Goal: Information Seeking & Learning: Learn about a topic

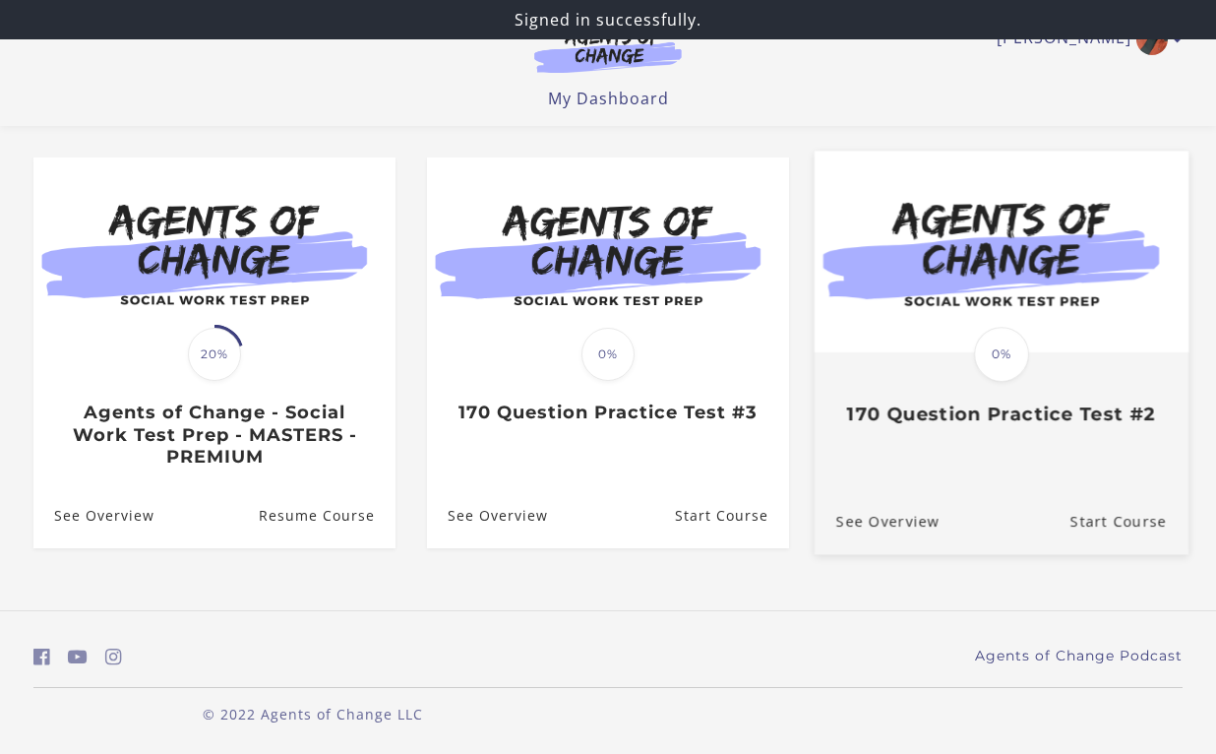
scroll to position [150, 0]
click at [880, 450] on div "Translation missing: en.liquid.partials.dashboard_course_card.progress_descript…" at bounding box center [1002, 352] width 374 height 403
click at [1008, 339] on span "0%" at bounding box center [1001, 354] width 55 height 55
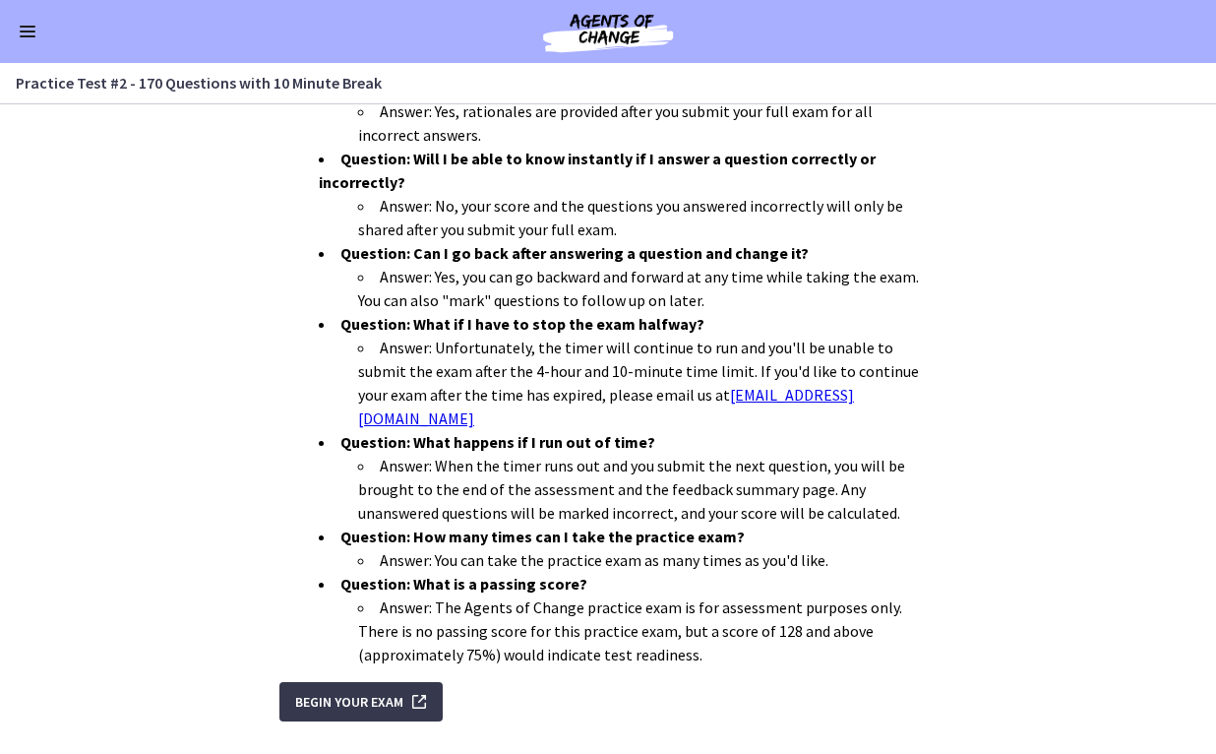
scroll to position [576, 0]
click at [396, 691] on span "Begin Your Exam" at bounding box center [349, 703] width 108 height 24
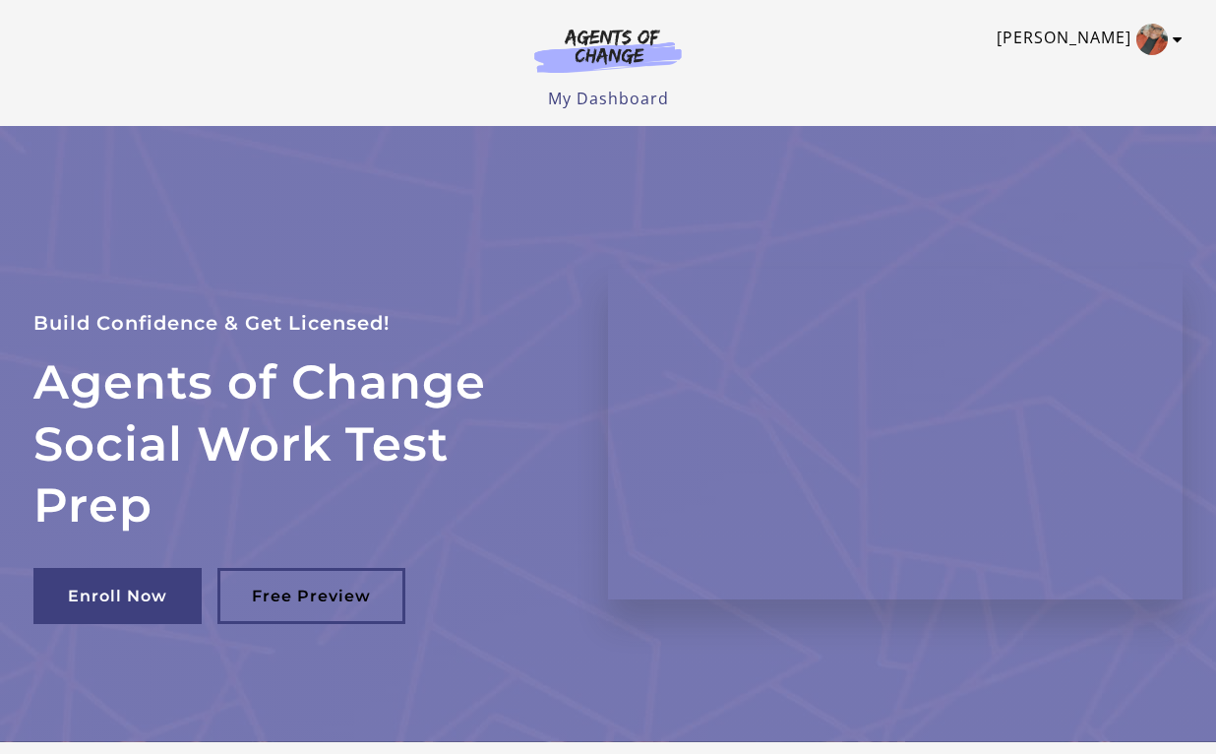
click at [1153, 36] on img "Toggle menu" at bounding box center [1151, 39] width 31 height 31
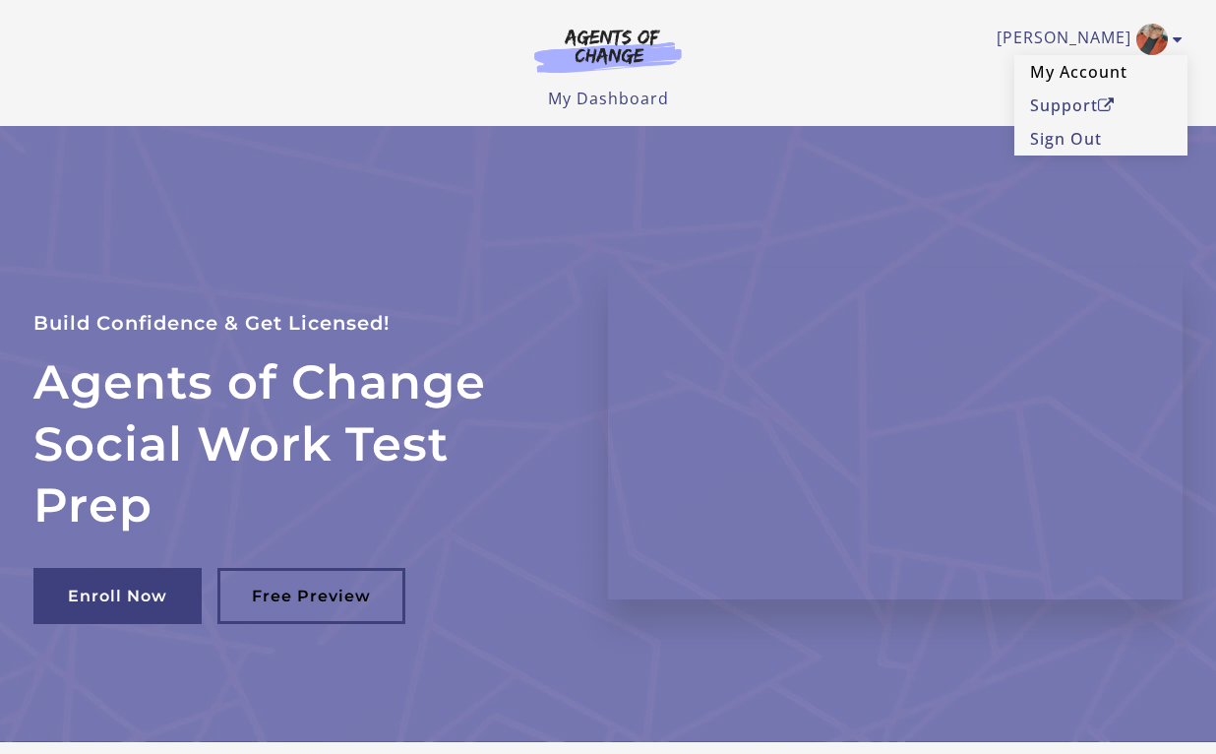
click at [1061, 74] on link "My Account" at bounding box center [1100, 71] width 173 height 33
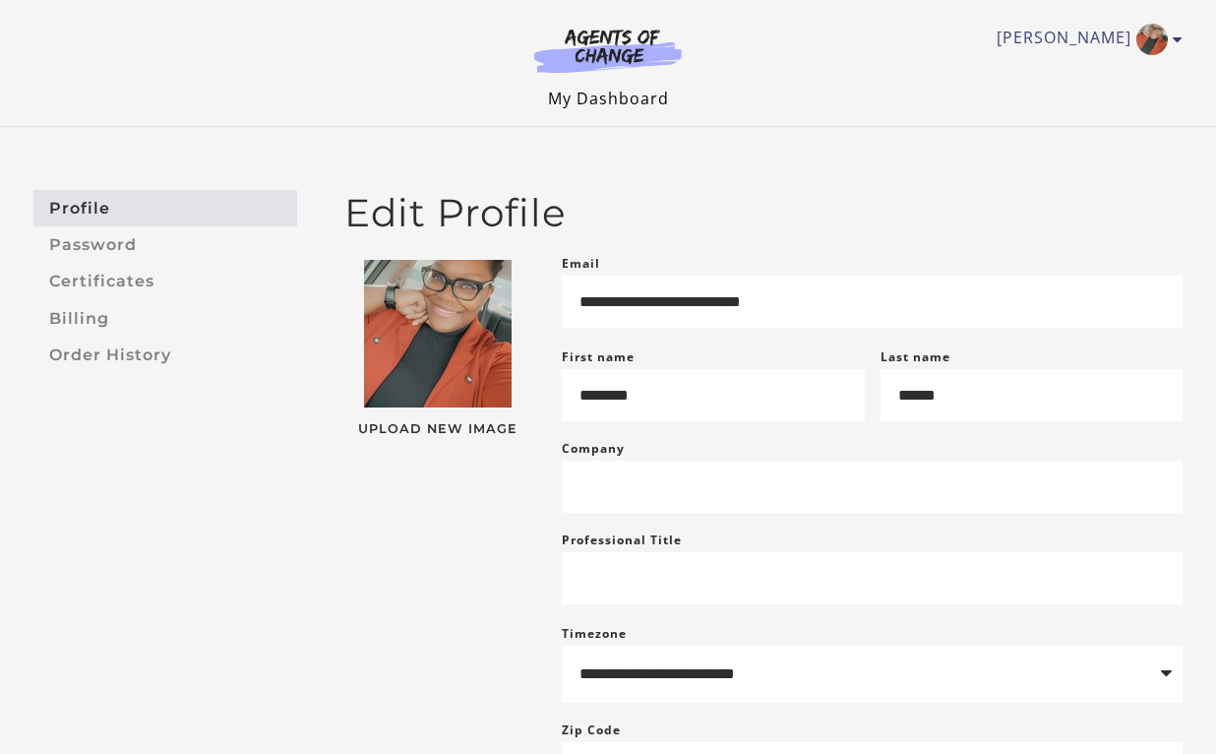
click at [644, 103] on link "My Dashboard" at bounding box center [608, 99] width 121 height 22
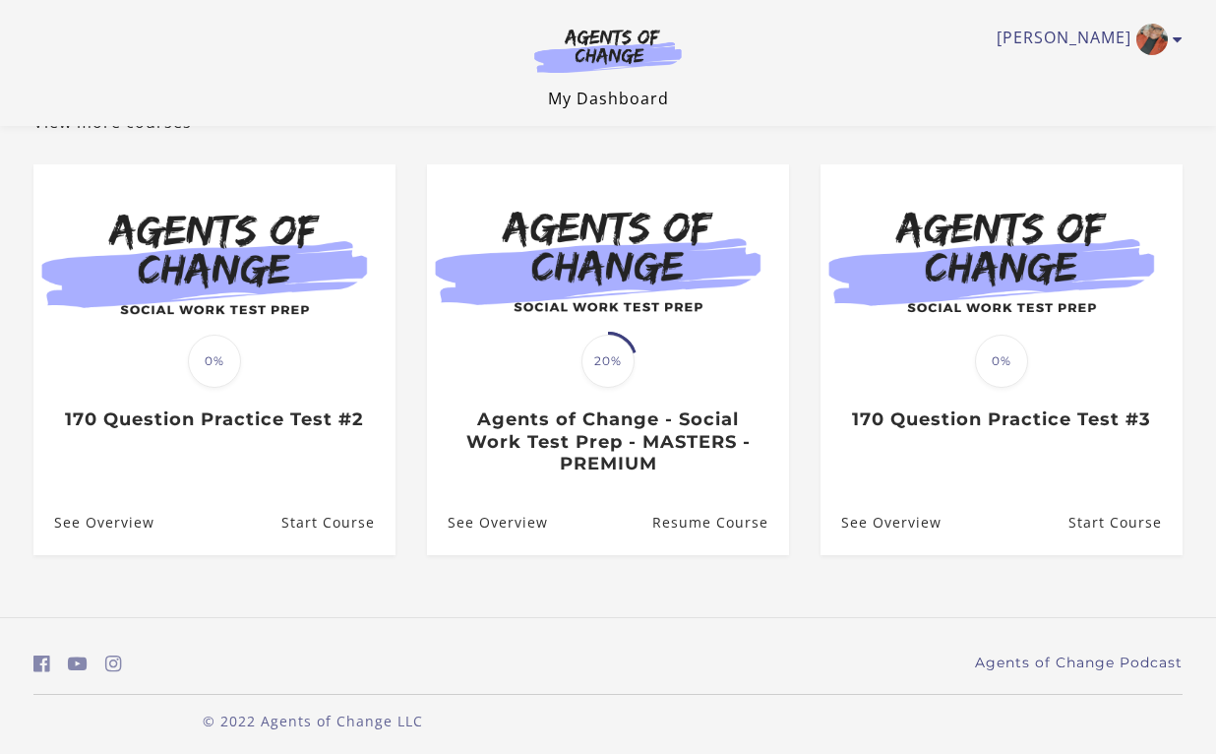
scroll to position [142, 0]
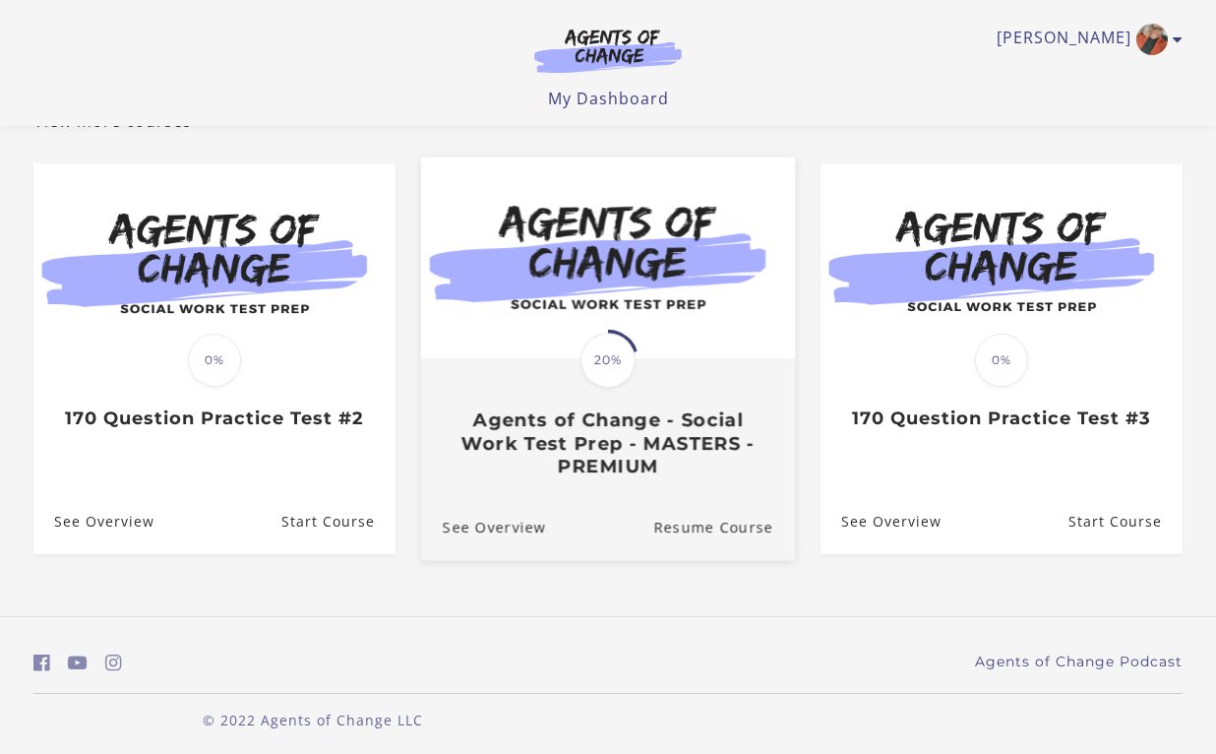
click at [628, 363] on span "20%" at bounding box center [608, 360] width 55 height 55
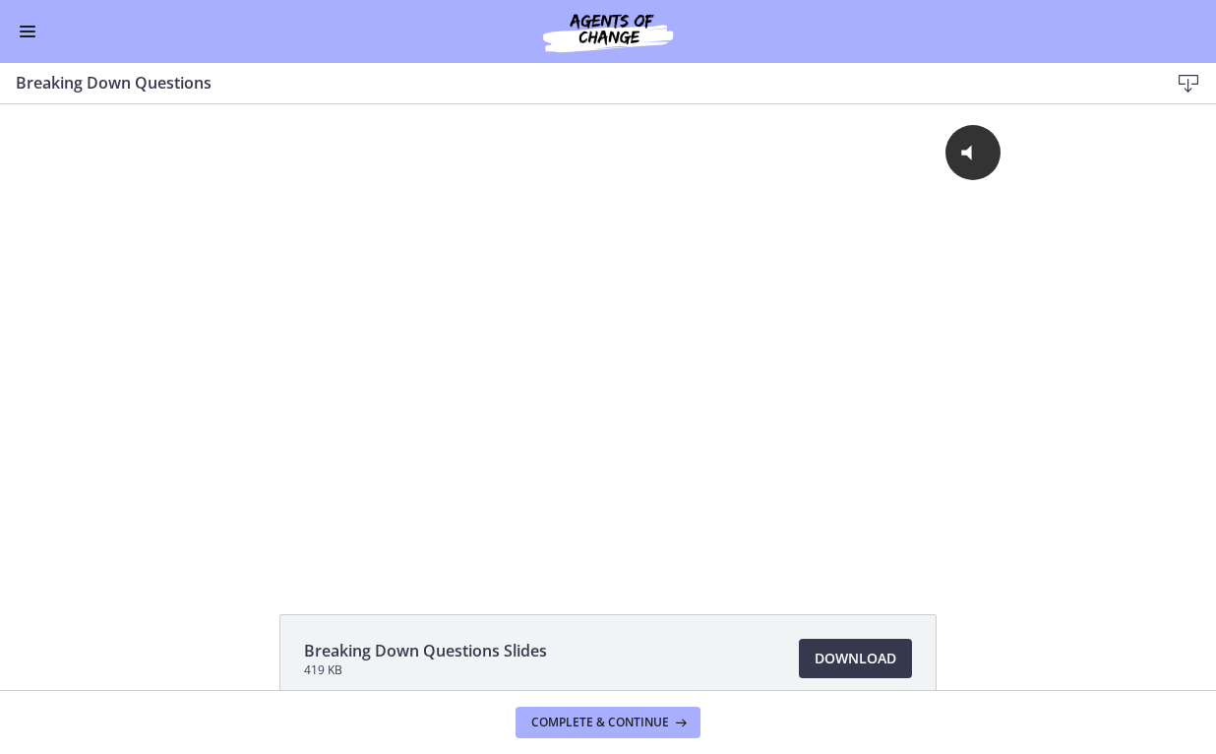
click at [25, 44] on div "Go to Dashboard" at bounding box center [608, 31] width 1216 height 63
click at [21, 23] on button "Enable menu" at bounding box center [28, 32] width 24 height 24
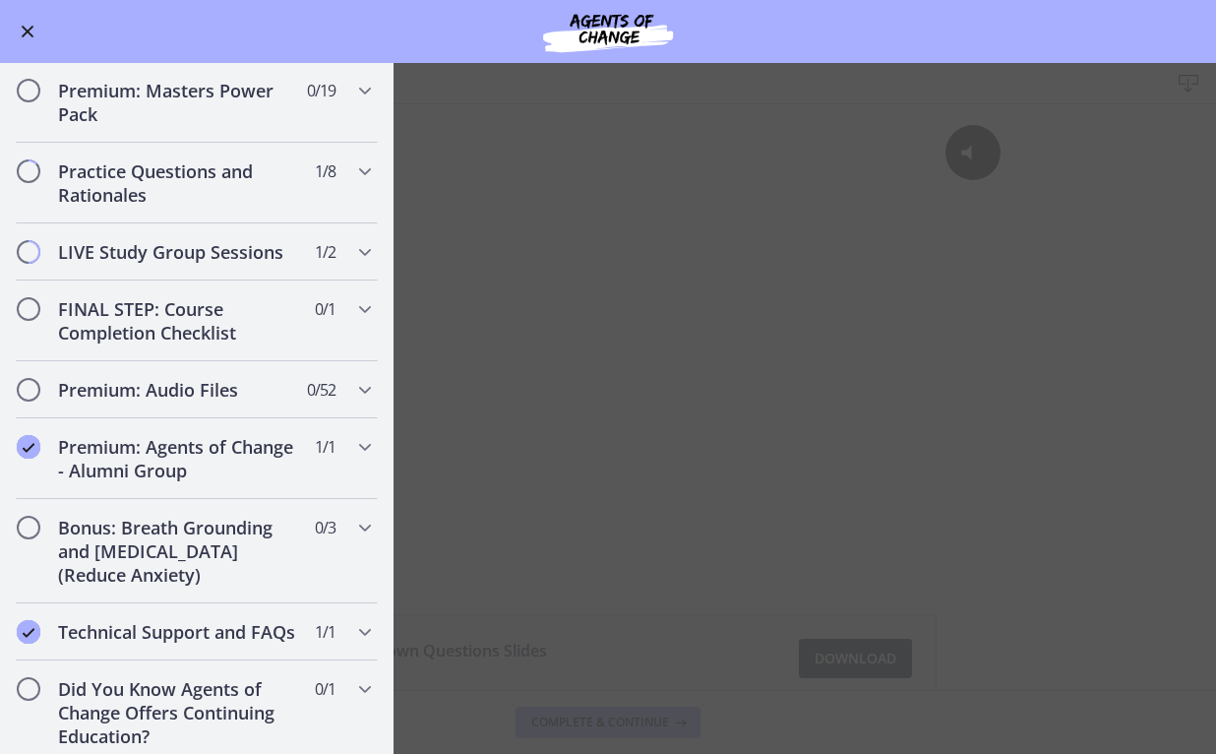
scroll to position [1041, 0]
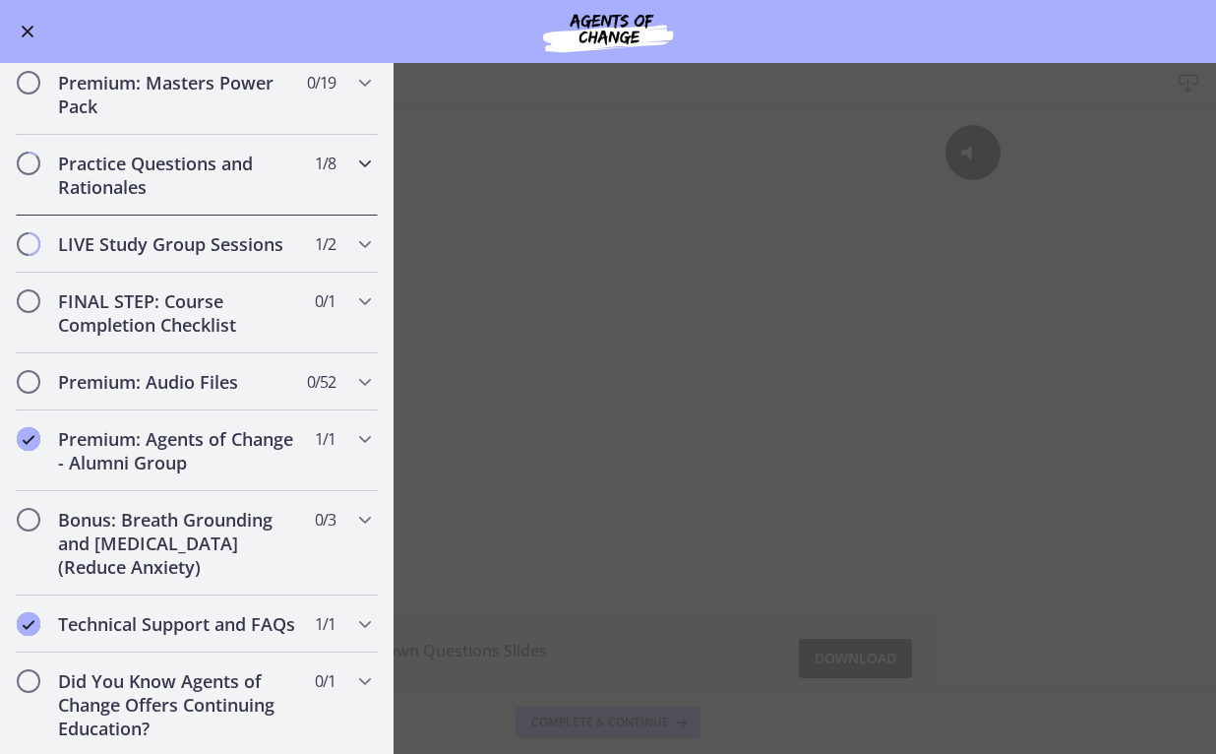
click at [357, 168] on icon "Chapters" at bounding box center [365, 164] width 24 height 24
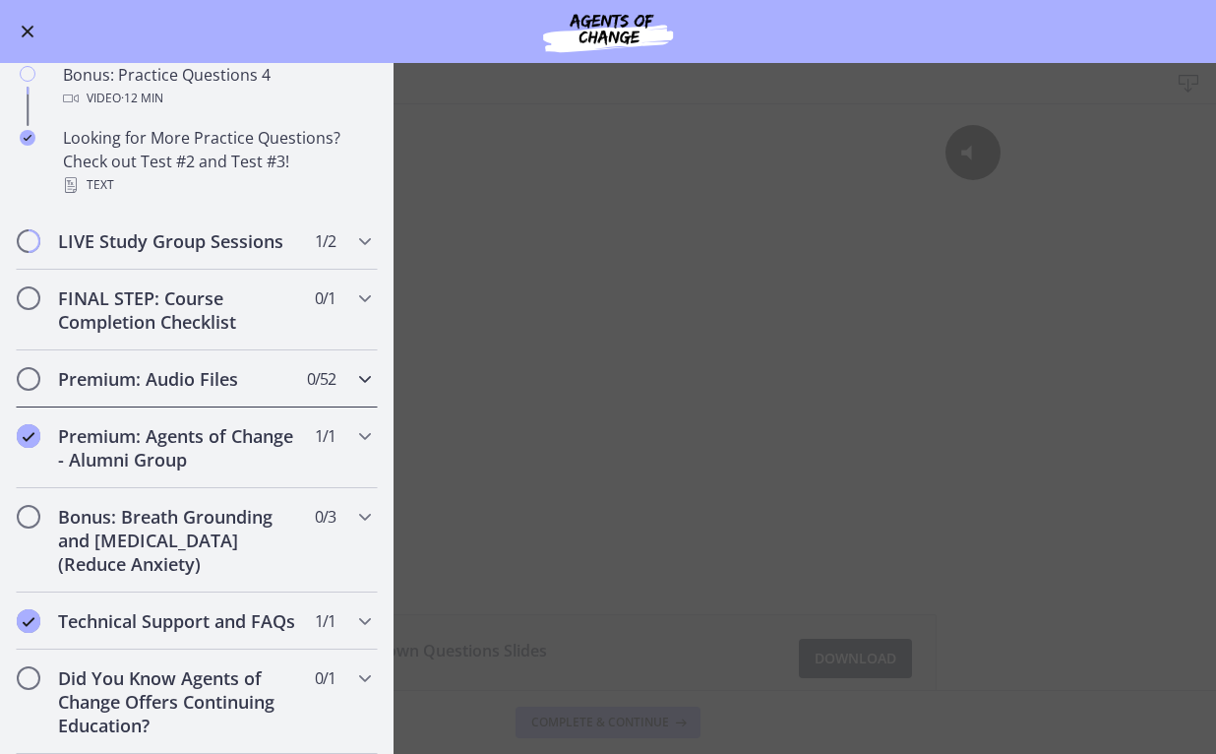
scroll to position [1406, 0]
click at [124, 527] on h2 "Bonus: Breath Grounding and [MEDICAL_DATA] (Reduce Anxiety)" at bounding box center [178, 540] width 240 height 71
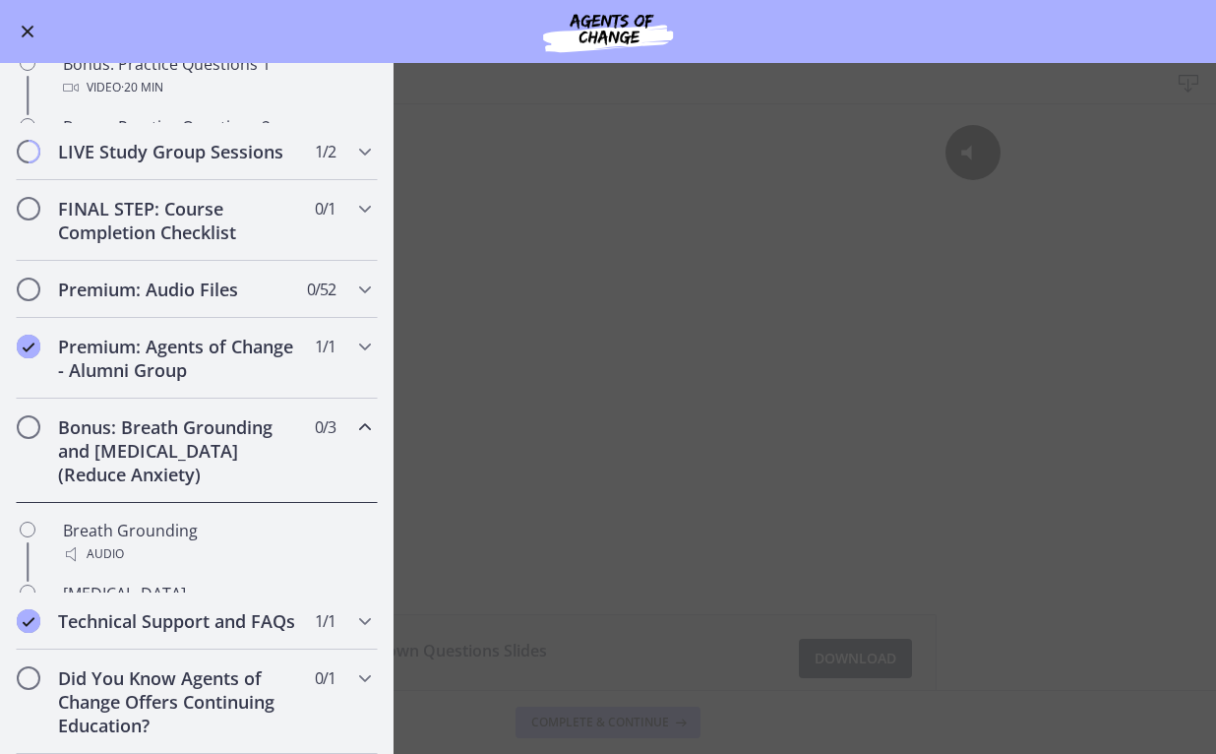
scroll to position [1020, 0]
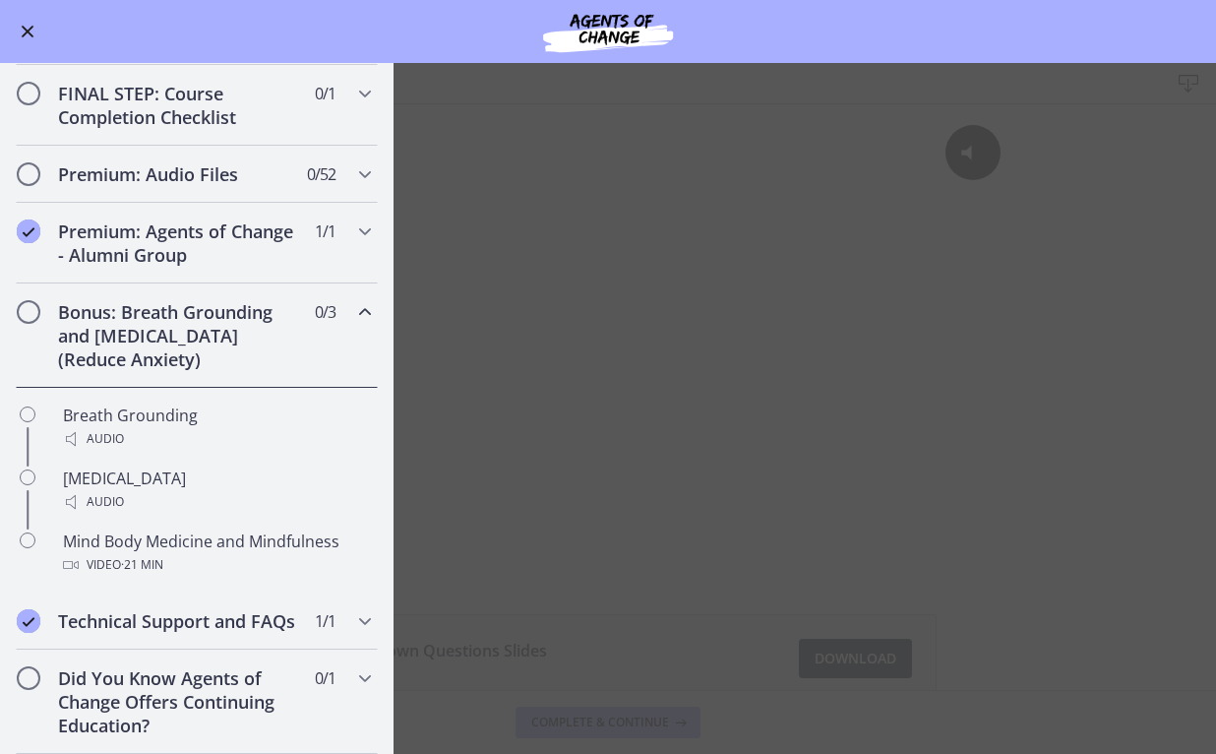
click at [347, 325] on div "Bonus: Breath Grounding and [MEDICAL_DATA] (Reduce Anxiety) 0 / 3 Completed" at bounding box center [197, 335] width 362 height 104
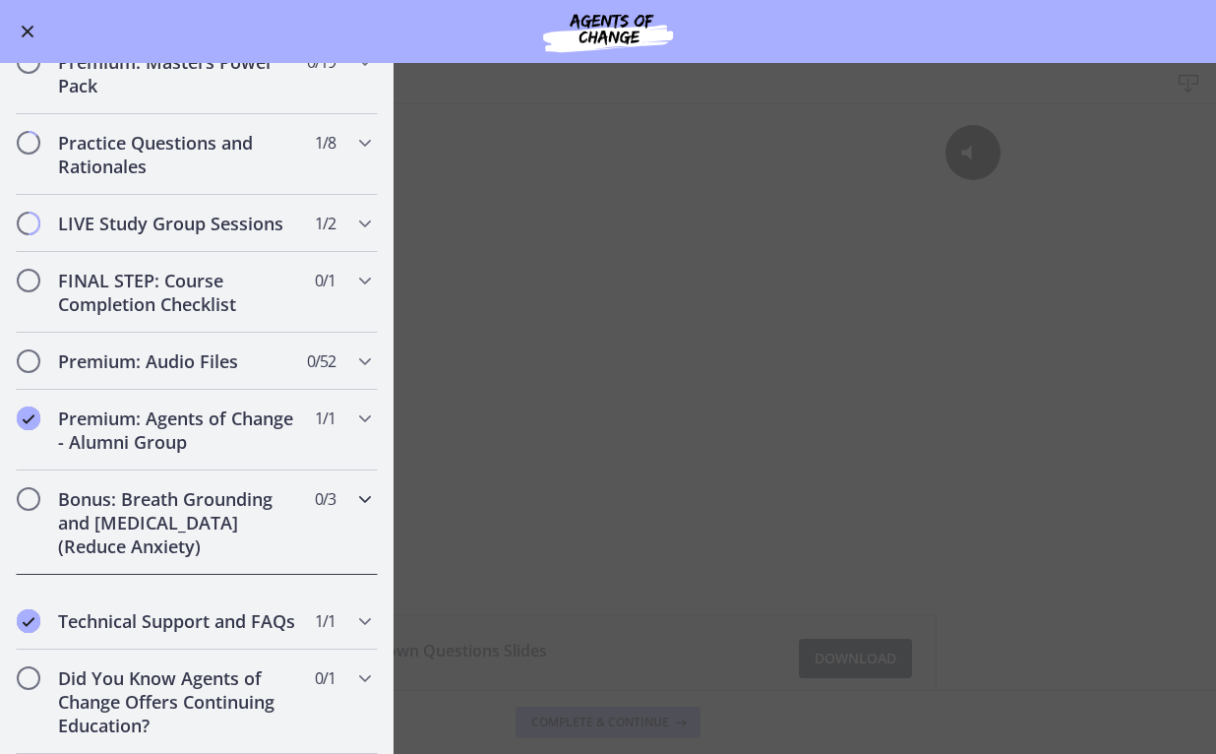
scroll to position [816, 0]
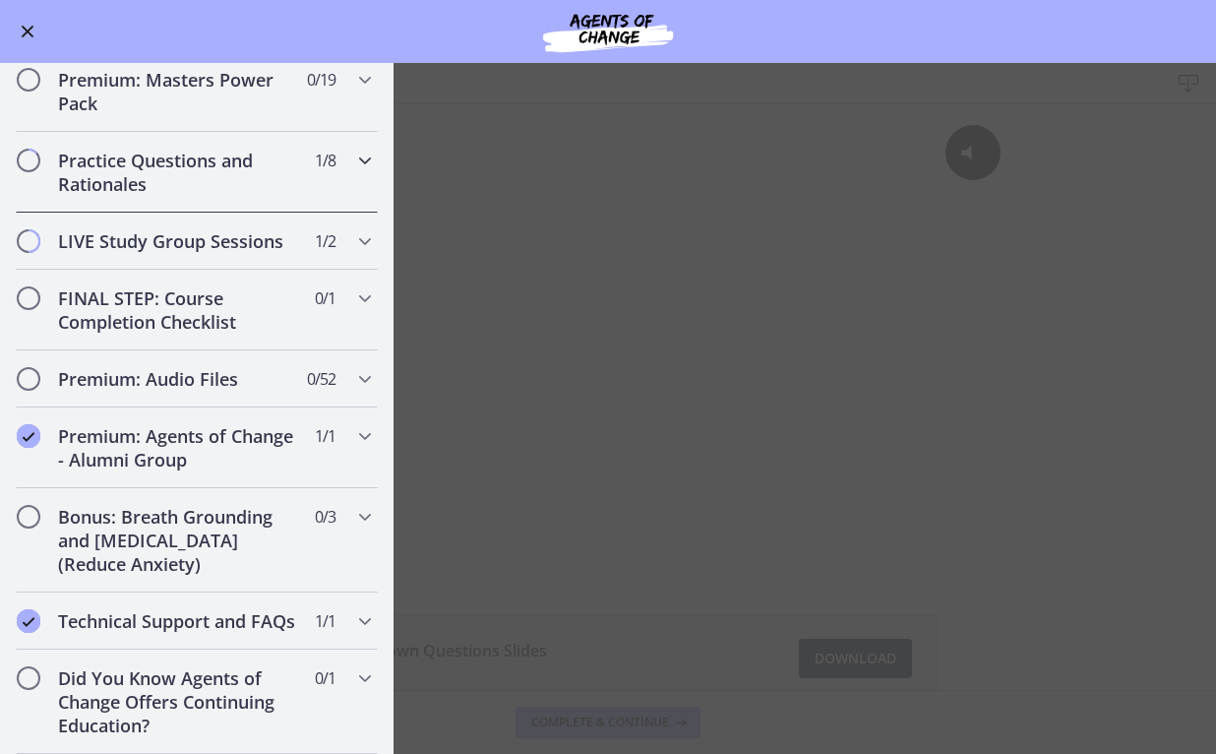
click at [355, 180] on div "Practice Questions and Rationales 1 / 8 Completed" at bounding box center [197, 172] width 362 height 81
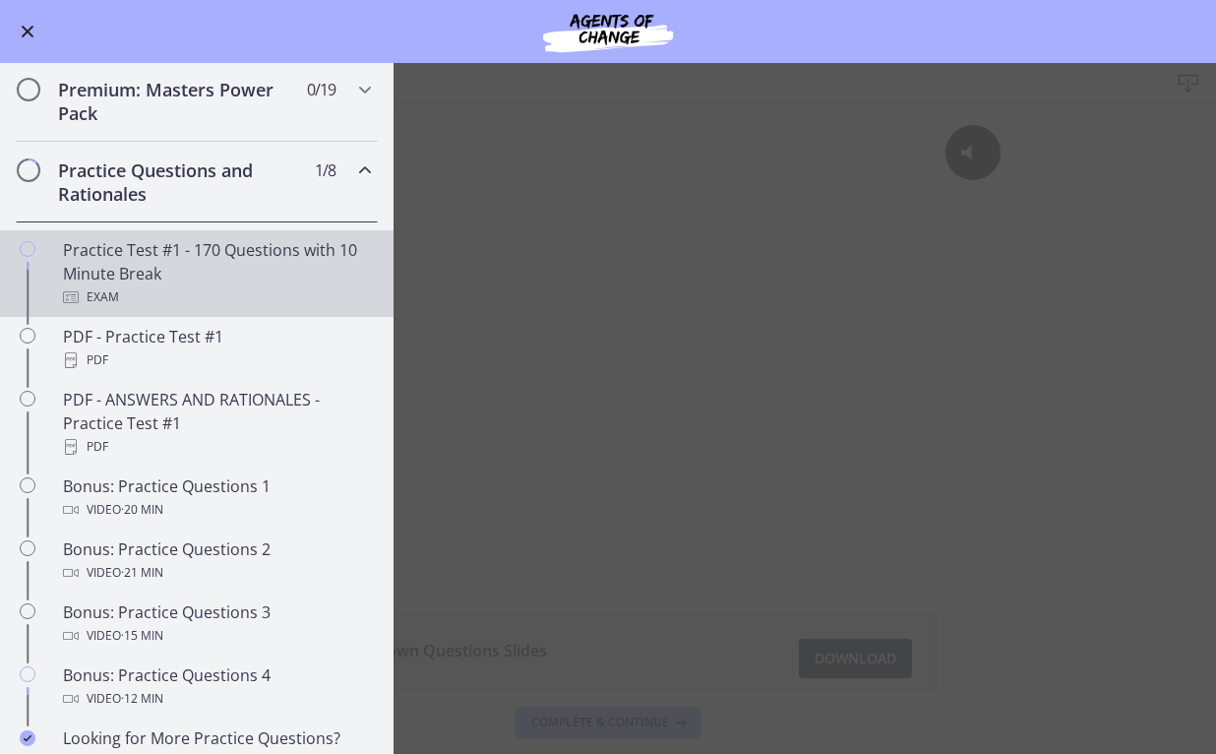
scroll to position [764, 0]
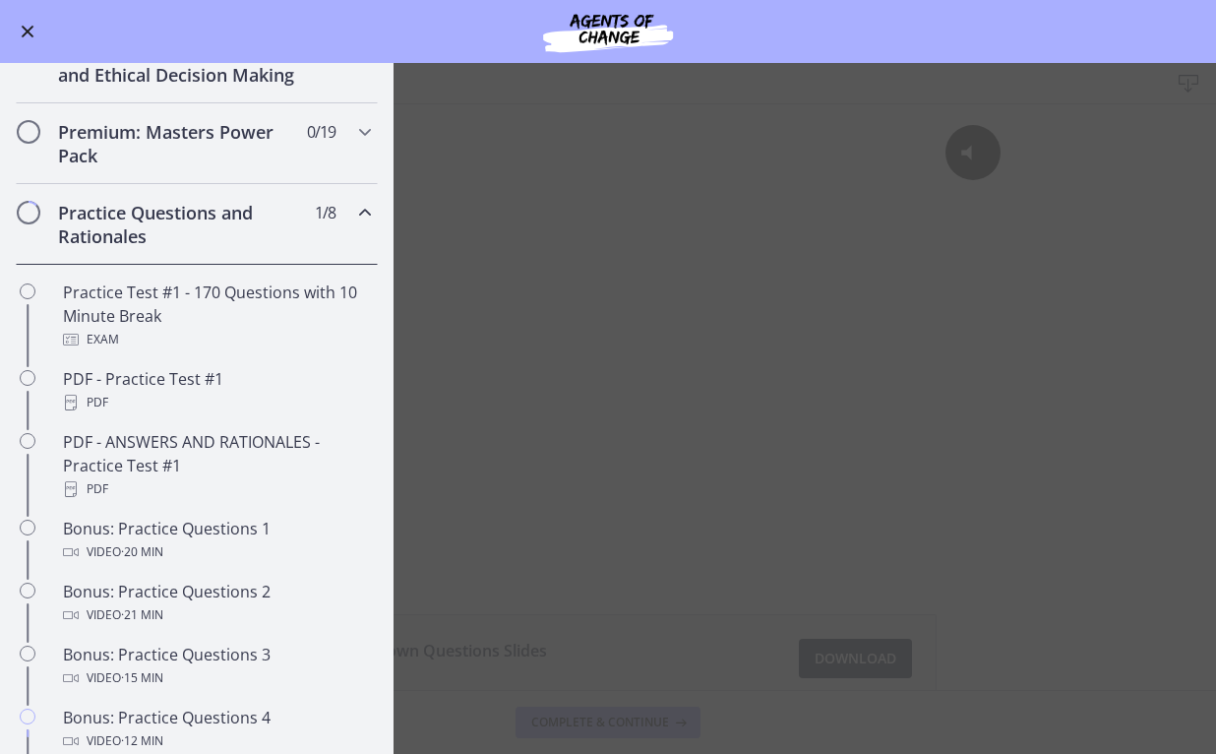
click at [342, 210] on div "Practice Questions and Rationales 1 / 8 Completed" at bounding box center [197, 224] width 362 height 81
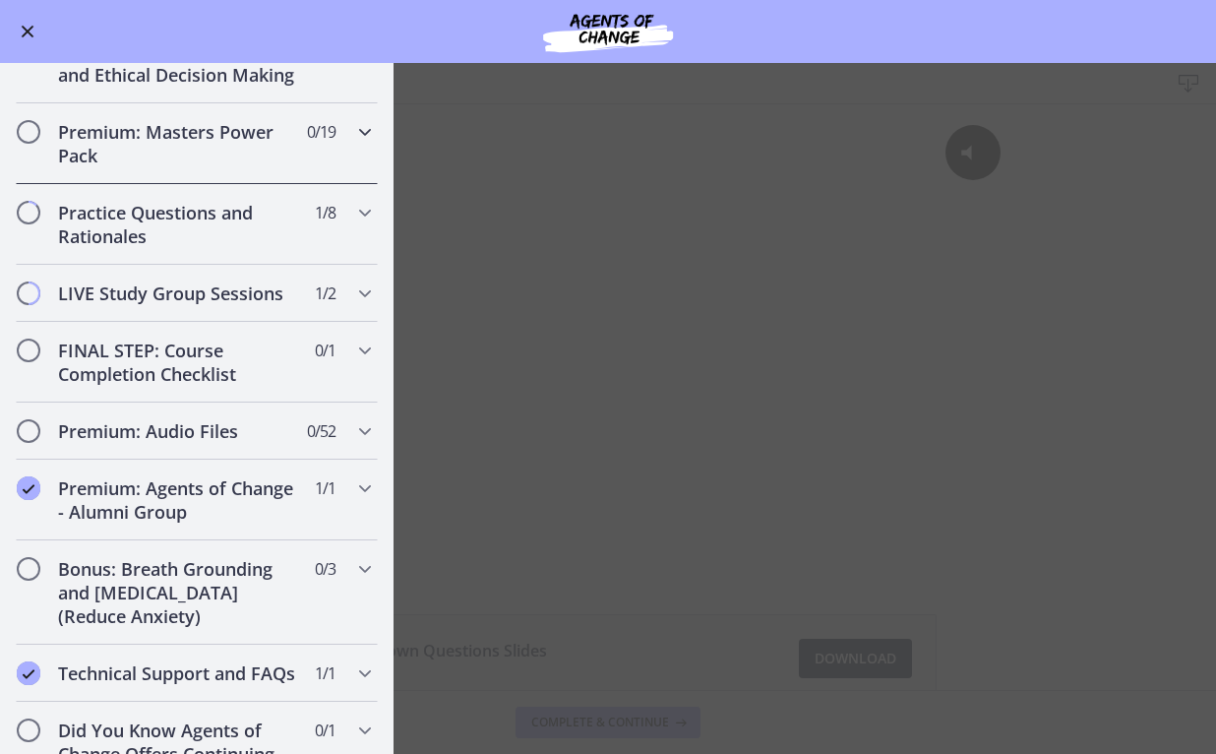
click at [360, 135] on icon "Chapters" at bounding box center [365, 132] width 24 height 24
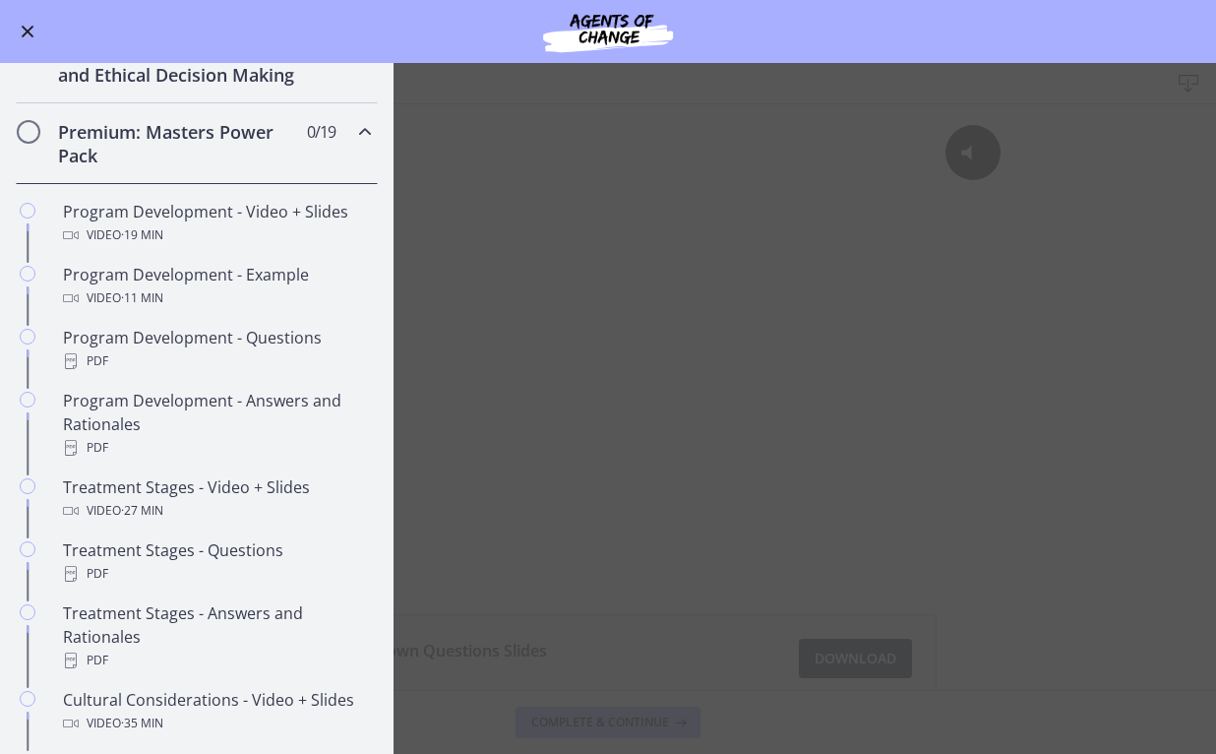
click at [341, 146] on div "Premium: Masters Power Pack 0 / 19 Completed" at bounding box center [197, 143] width 362 height 81
